Goal: Check status: Check status

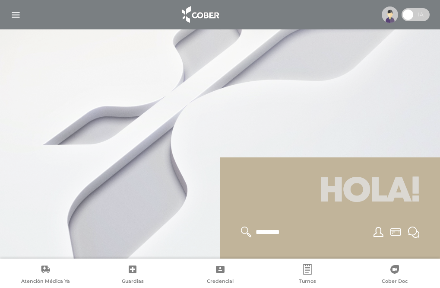
click at [18, 16] on img "button" at bounding box center [15, 15] width 11 height 11
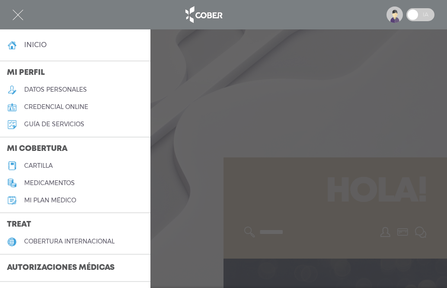
click at [41, 199] on h5 "Mi plan médico" at bounding box center [50, 200] width 52 height 7
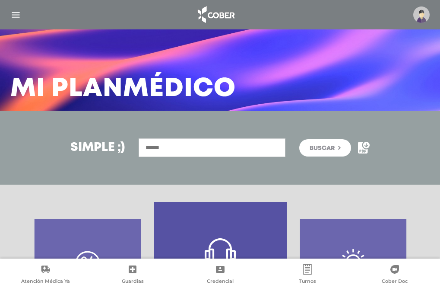
scroll to position [33, 0]
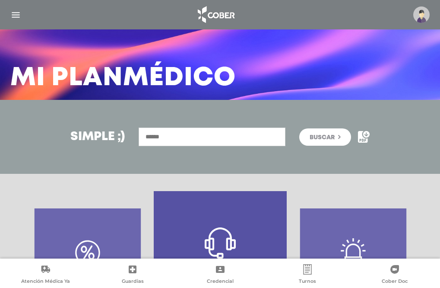
click at [173, 143] on input "text" at bounding box center [212, 137] width 147 height 19
type input "*******"
drag, startPoint x: 329, startPoint y: 140, endPoint x: 324, endPoint y: 131, distance: 10.1
click at [329, 140] on span "Buscar" at bounding box center [322, 137] width 25 height 6
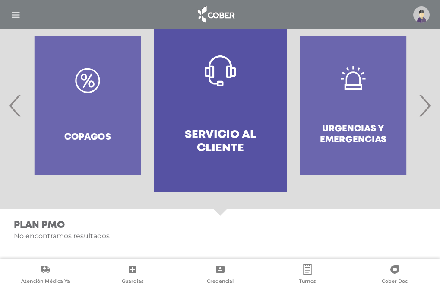
scroll to position [205, 0]
click at [18, 111] on span "‹" at bounding box center [15, 105] width 17 height 47
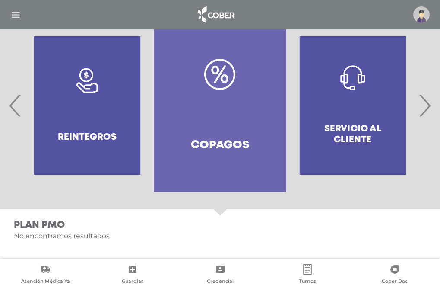
click at [18, 111] on span "‹" at bounding box center [15, 105] width 17 height 47
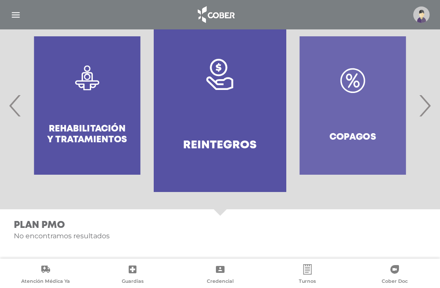
click at [13, 15] on img "button" at bounding box center [15, 15] width 11 height 11
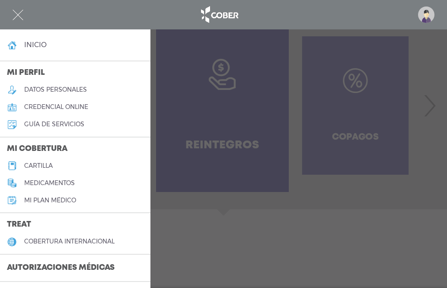
click at [62, 122] on h5 "guía de servicios" at bounding box center [54, 124] width 60 height 7
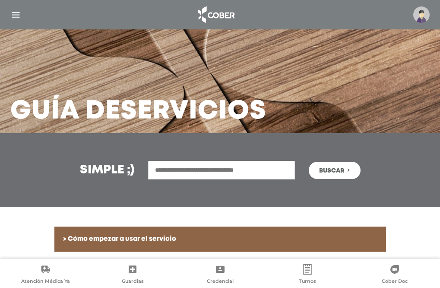
click at [15, 16] on img "button" at bounding box center [15, 15] width 11 height 11
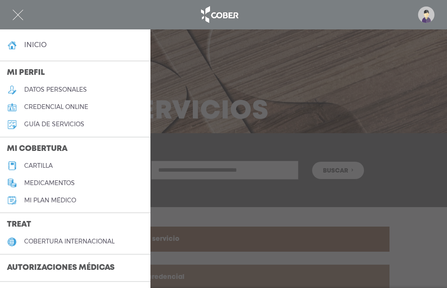
click at [57, 201] on h5 "Mi plan médico" at bounding box center [50, 200] width 52 height 7
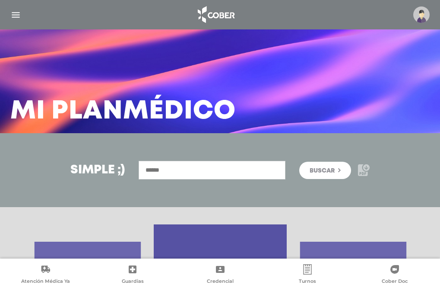
click at [367, 174] on icon at bounding box center [364, 170] width 12 height 12
click at [16, 14] on img "button" at bounding box center [15, 15] width 11 height 11
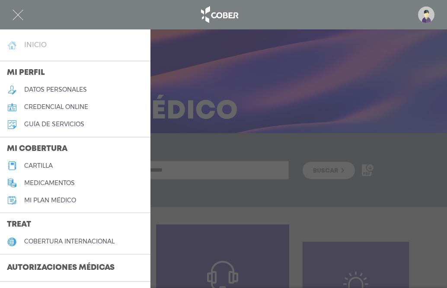
click at [41, 43] on h4 "inicio" at bounding box center [35, 45] width 22 height 8
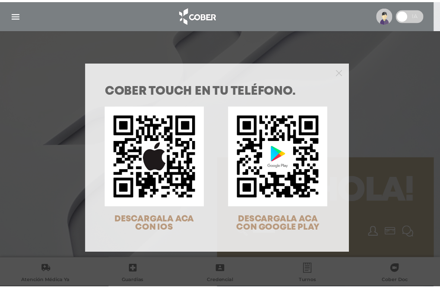
scroll to position [13, 0]
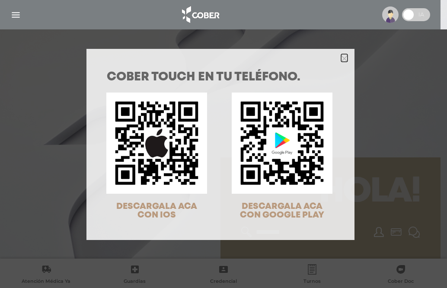
click at [341, 58] on polygon "Close" at bounding box center [344, 58] width 6 height 6
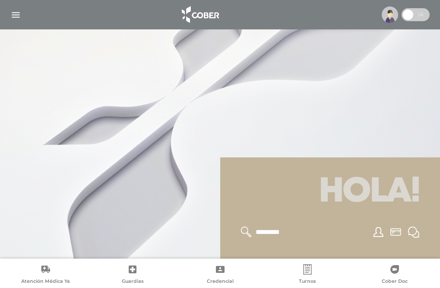
drag, startPoint x: 443, startPoint y: 32, endPoint x: 445, endPoint y: 81, distance: 48.9
click at [440, 81] on html "Cober Touch - Desktop Mobile inicio" at bounding box center [220, 144] width 440 height 288
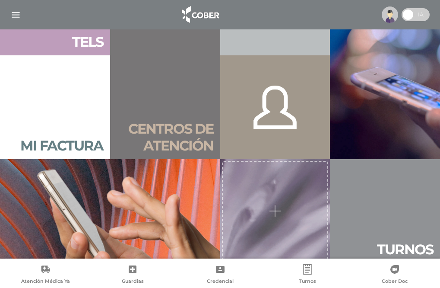
scroll to position [616, 0]
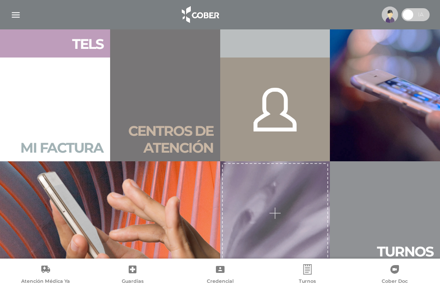
click at [54, 144] on h2 "Mi factura" at bounding box center [61, 148] width 83 height 16
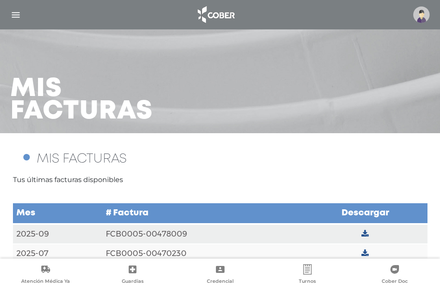
scroll to position [16, 0]
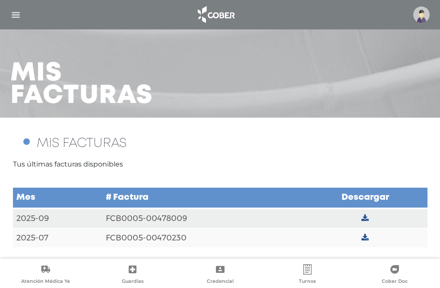
click at [364, 217] on icon at bounding box center [365, 218] width 7 height 8
